Goal: Transaction & Acquisition: Book appointment/travel/reservation

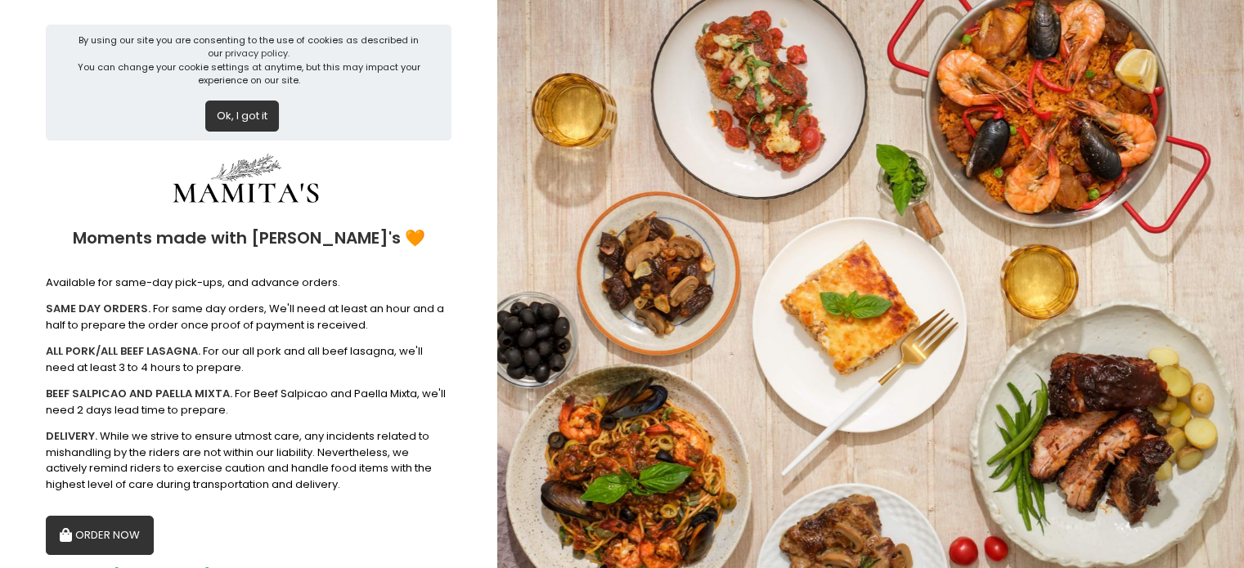
click at [69, 532] on icon "button" at bounding box center [68, 536] width 16 height 14
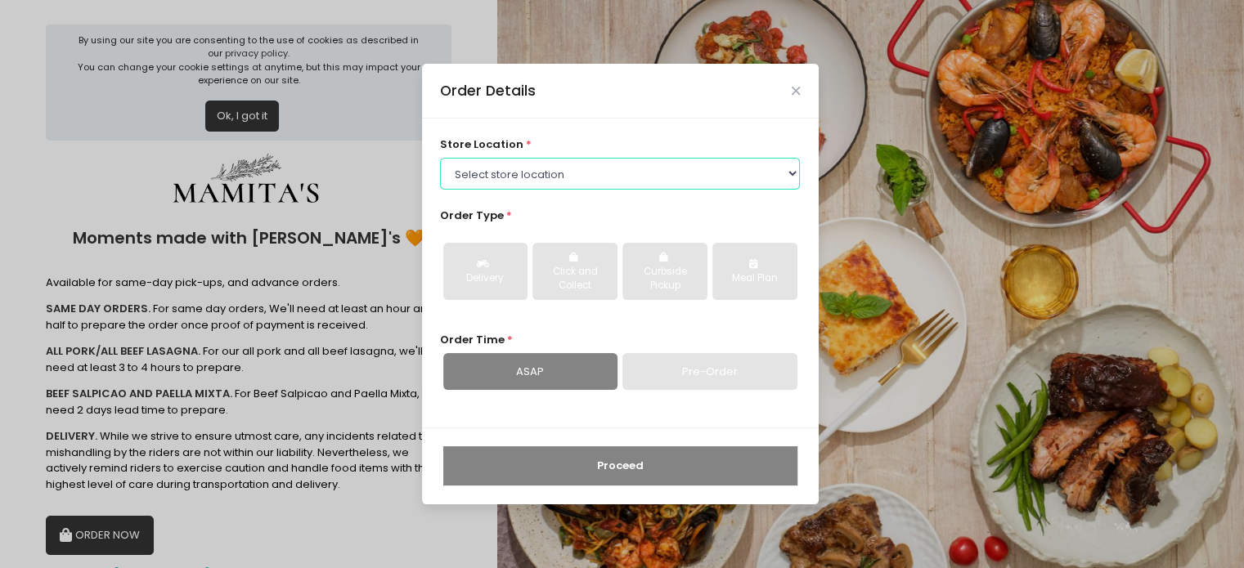
click at [589, 173] on select "Select store location Mamitas PH - [GEOGRAPHIC_DATA] Mamitas PH - [GEOGRAPHIC_D…" at bounding box center [620, 173] width 360 height 31
select select "6602978951b8268a02d72b28"
click at [440, 158] on select "Select store location Mamitas PH - [GEOGRAPHIC_DATA] Mamitas PH - [GEOGRAPHIC_D…" at bounding box center [620, 173] width 360 height 31
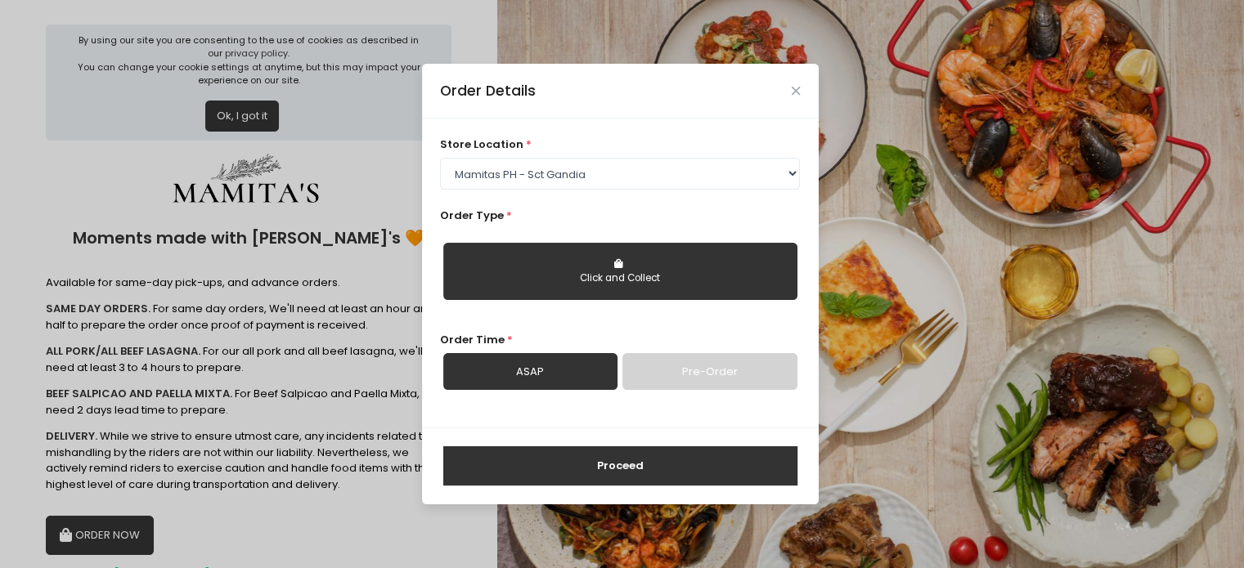
click at [658, 268] on button "Click and Collect" at bounding box center [620, 271] width 354 height 57
click at [713, 375] on link "Pre-Order" at bounding box center [709, 372] width 174 height 38
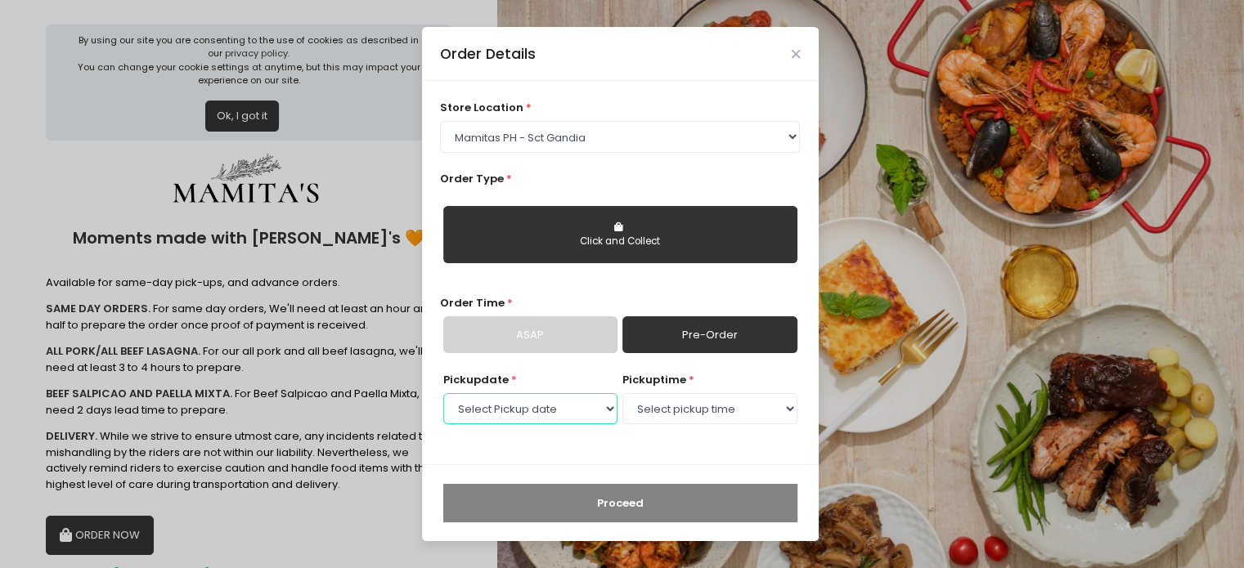
click at [595, 395] on select "Select Pickup date [DATE] [DATE] [DATE] [DATE] [DATE] [DATE] [DATE] [DATE] [DAT…" at bounding box center [530, 408] width 174 height 31
select select "[DATE]"
click at [443, 393] on select "Select Pickup date [DATE] [DATE] [DATE] [DATE] [DATE] [DATE] [DATE] [DATE] [DAT…" at bounding box center [530, 408] width 174 height 31
click at [716, 409] on select "Select pickup time 09:00 AM - 09:30 AM 09:30 AM - 10:00 AM 10:00 AM - 10:30 AM …" at bounding box center [709, 408] width 174 height 31
select select "11:30"
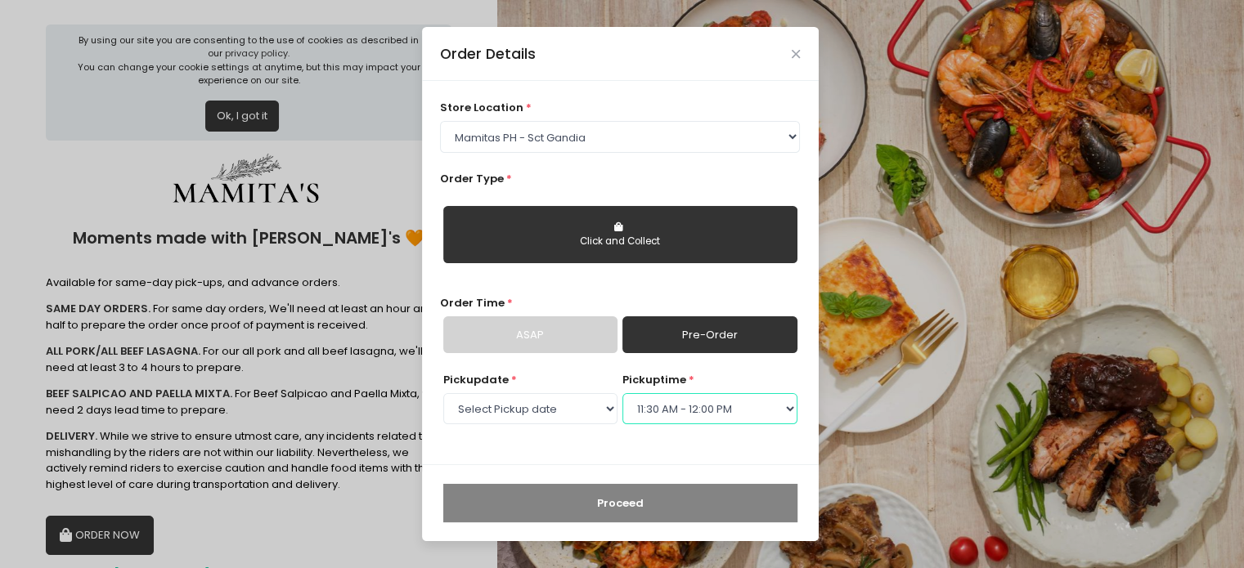
click at [622, 393] on select "Select pickup time 09:00 AM - 09:30 AM 09:30 AM - 10:00 AM 10:00 AM - 10:30 AM …" at bounding box center [709, 408] width 174 height 31
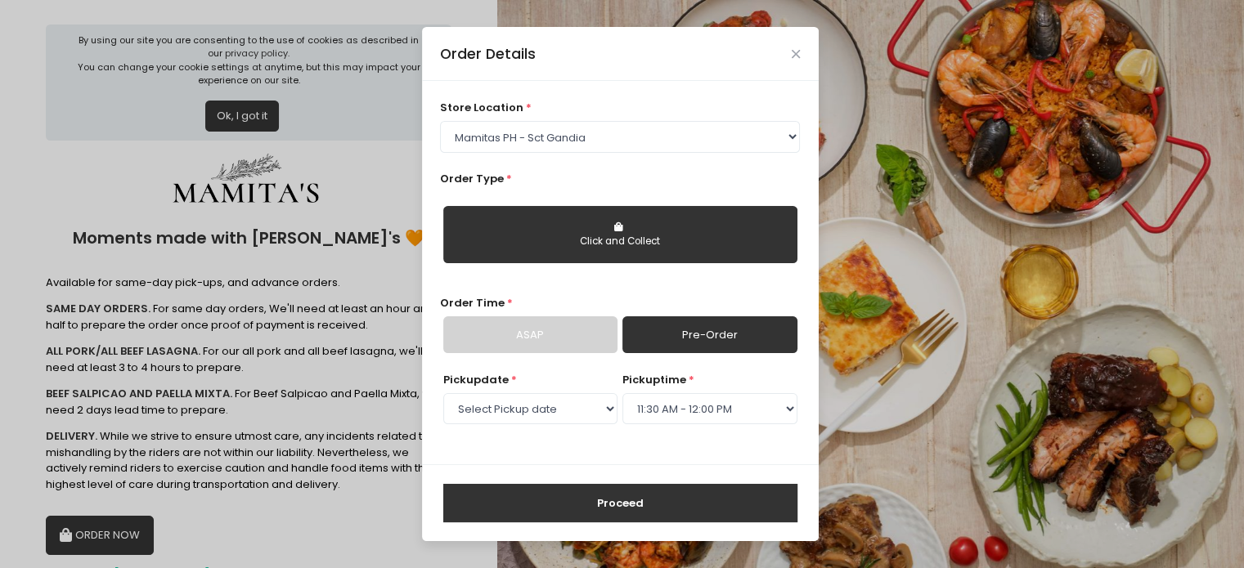
click at [648, 504] on button "Proceed" at bounding box center [620, 503] width 354 height 39
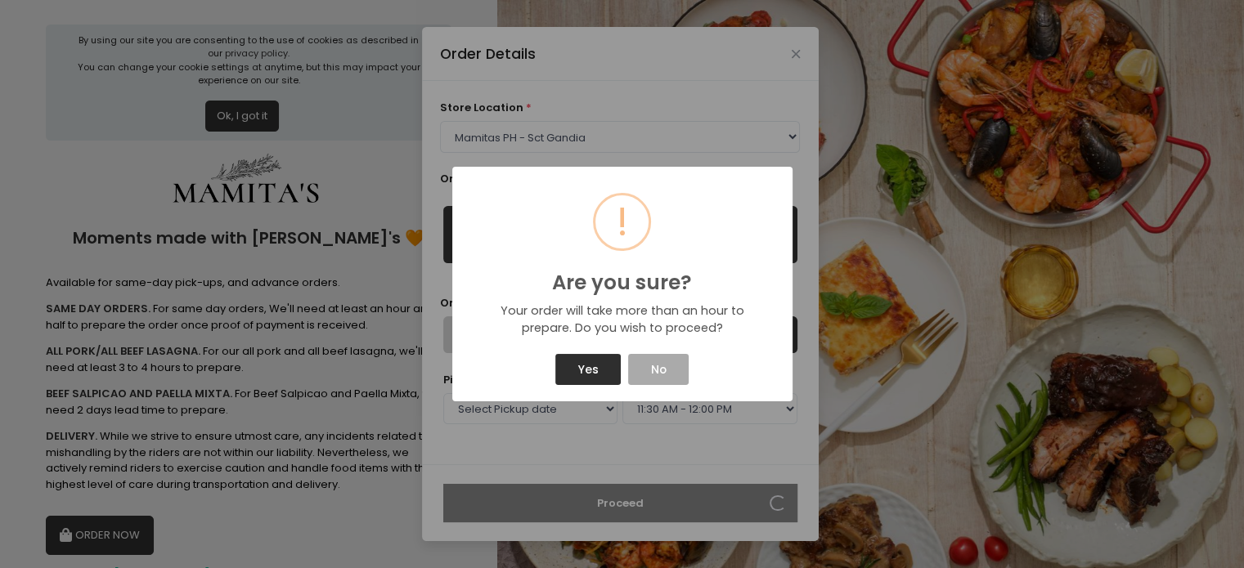
click at [594, 372] on button "Yes" at bounding box center [587, 369] width 65 height 31
